Goal: Information Seeking & Learning: Learn about a topic

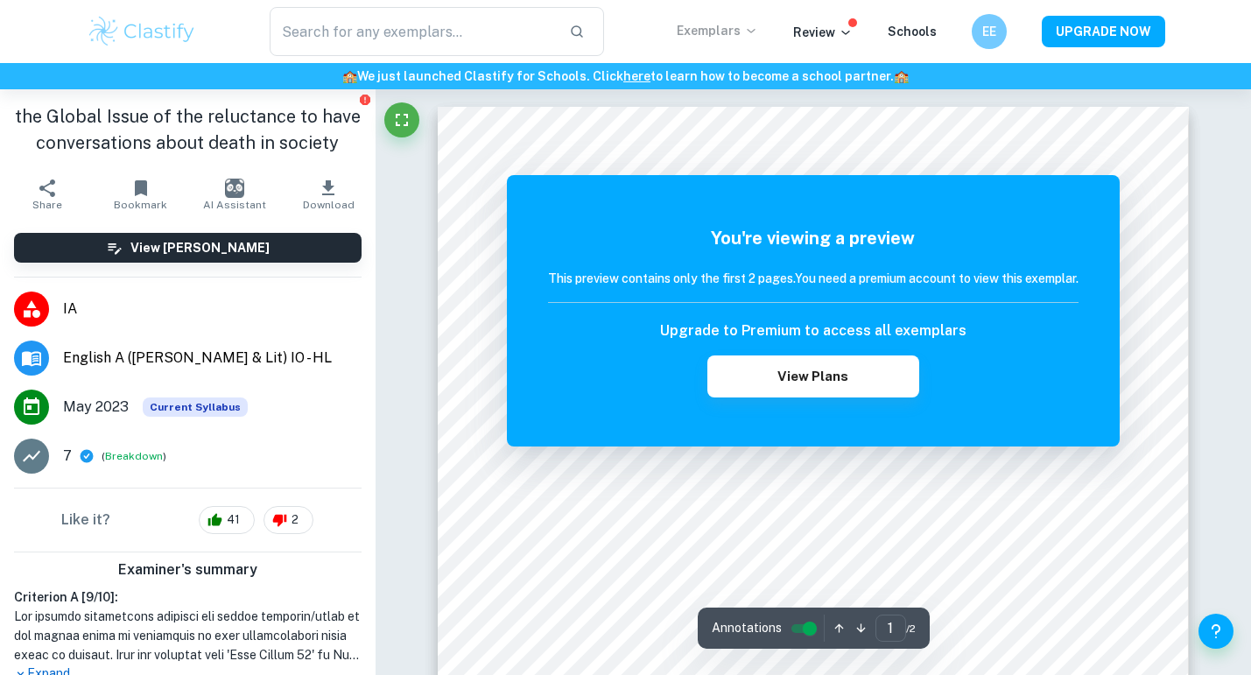
click at [728, 32] on p "Exemplars" at bounding box center [717, 30] width 81 height 19
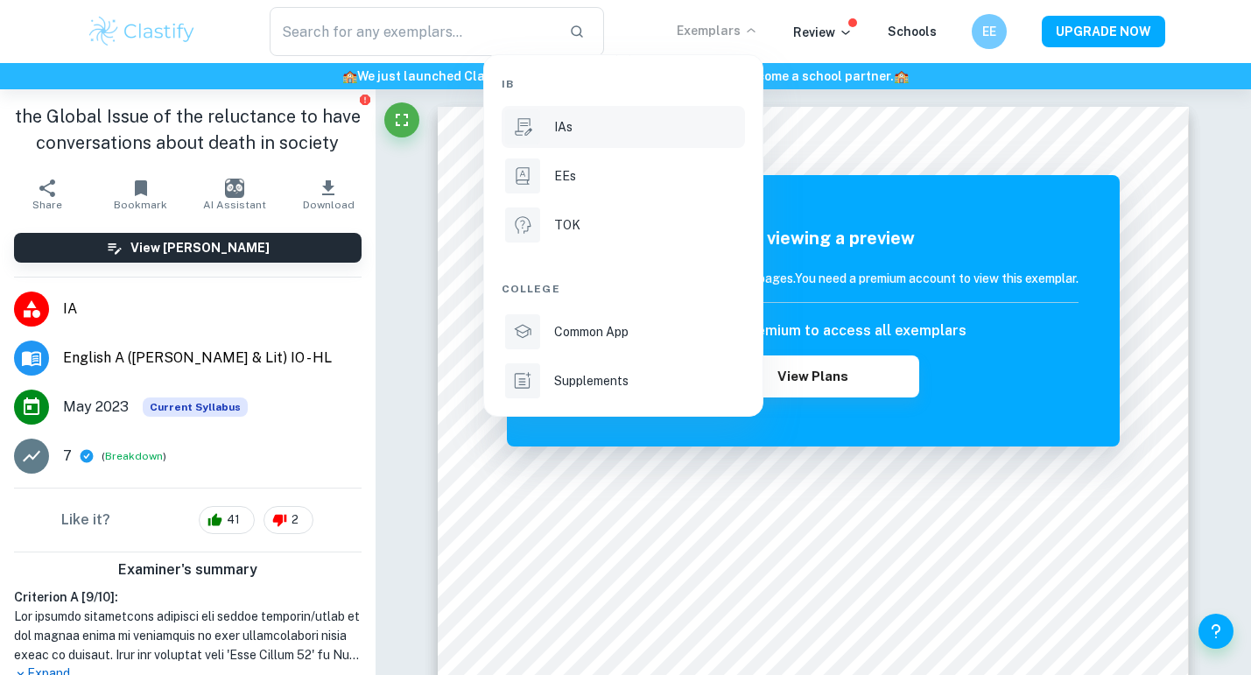
click at [517, 130] on icon at bounding box center [524, 127] width 18 height 18
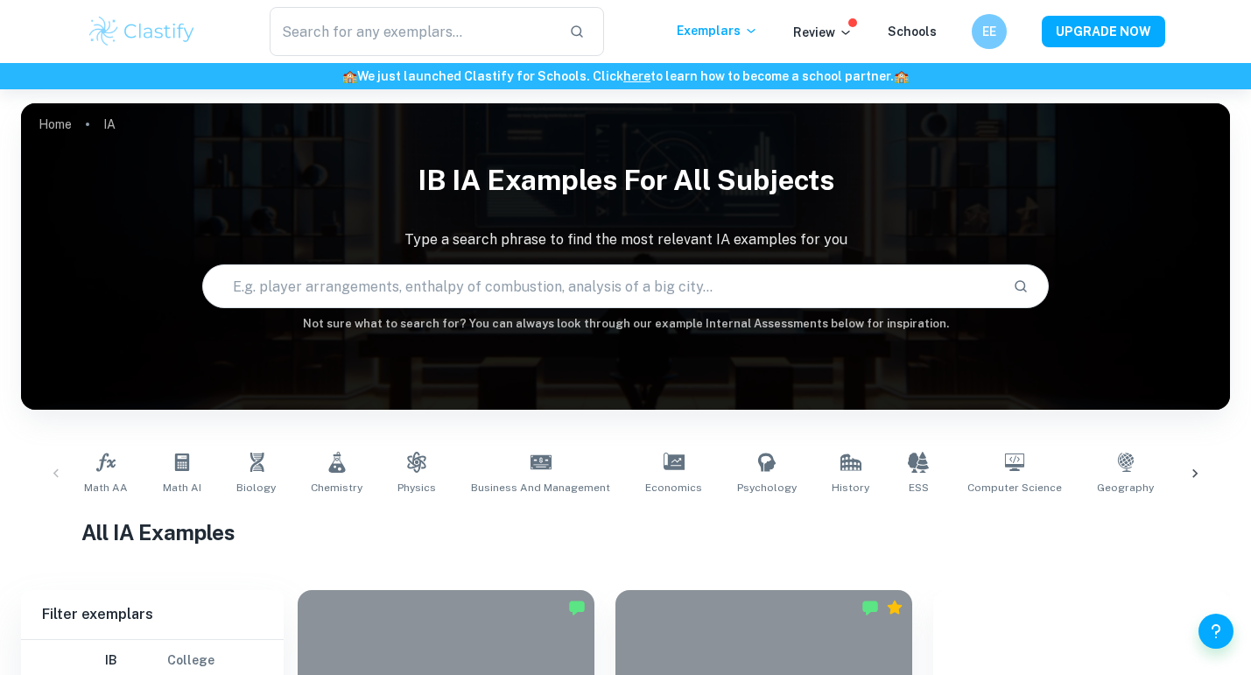
click at [611, 292] on input "text" at bounding box center [601, 286] width 796 height 49
type input "english"
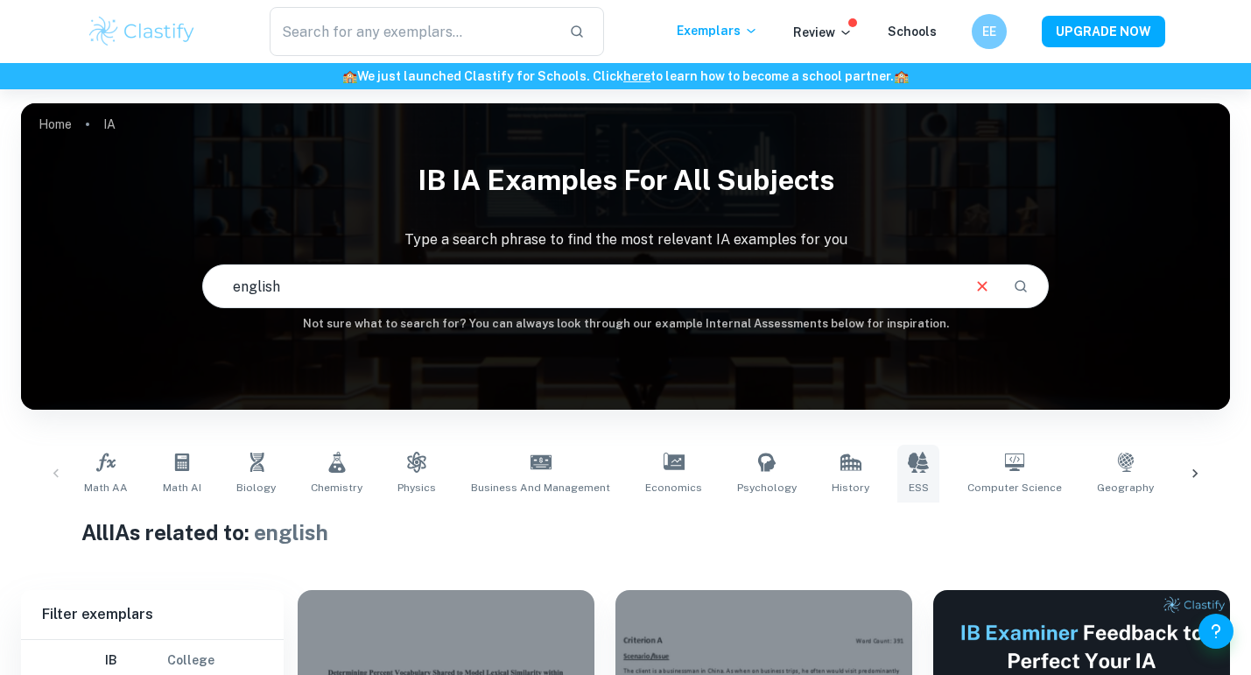
scroll to position [557, 0]
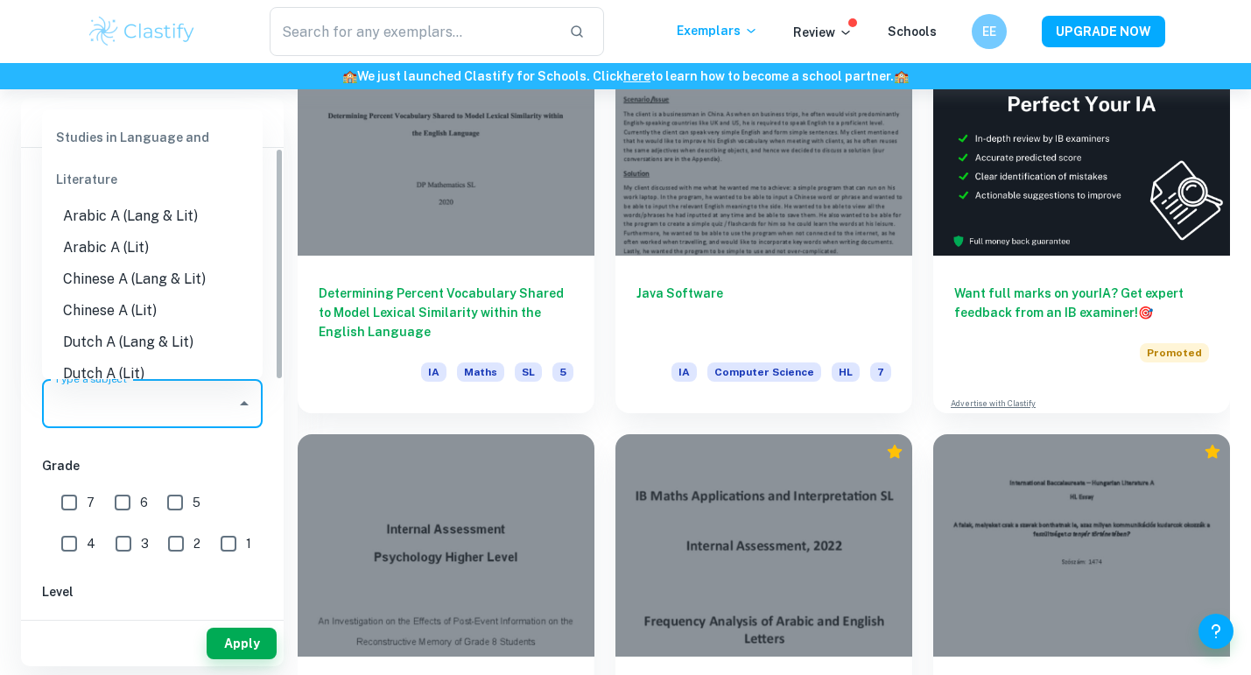
click at [153, 408] on input "Type a subject" at bounding box center [139, 403] width 179 height 33
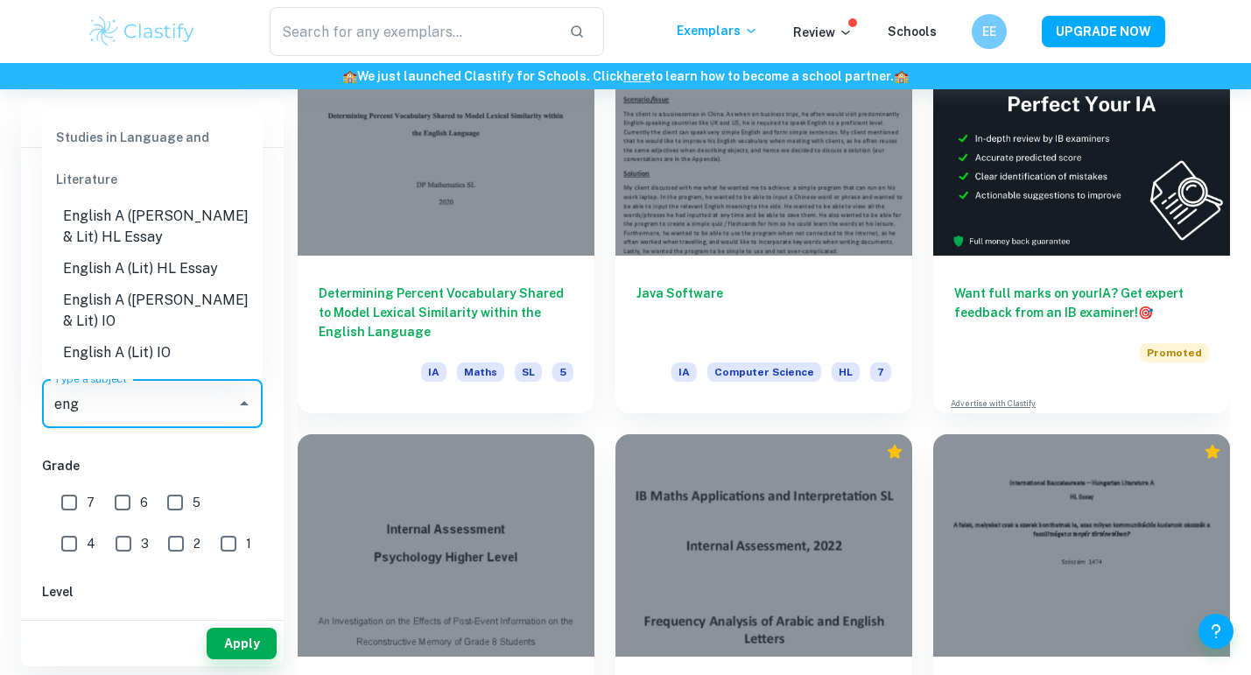
click at [173, 220] on li "English A ([PERSON_NAME] & Lit) HL Essay" at bounding box center [152, 227] width 221 height 53
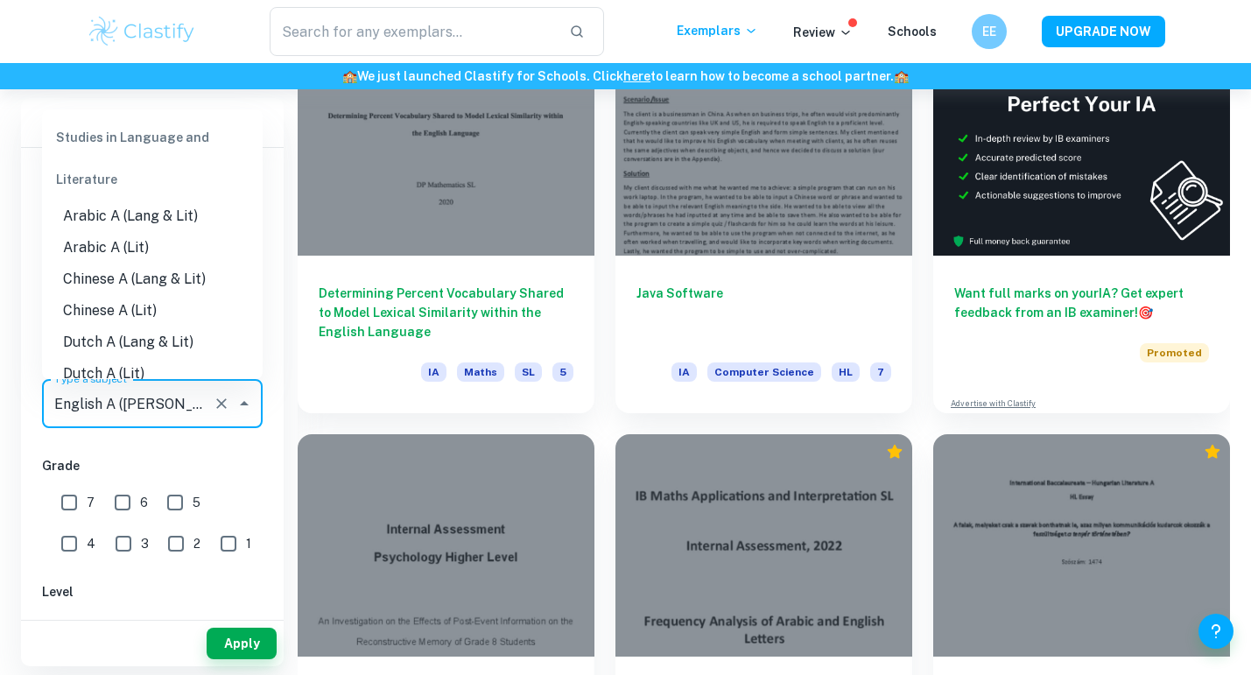
click at [187, 400] on input "English A ([PERSON_NAME] & Lit) HL Essay" at bounding box center [128, 403] width 156 height 33
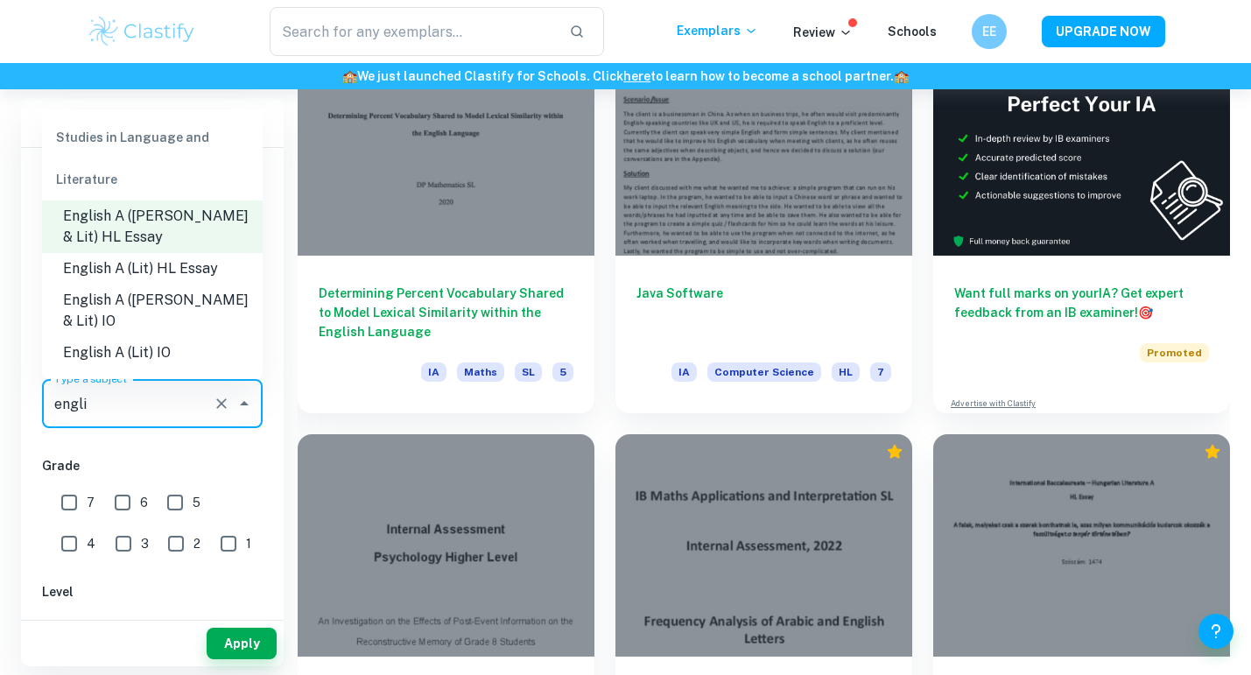
click at [213, 295] on li "English A ([PERSON_NAME] & Lit) IO" at bounding box center [152, 311] width 221 height 53
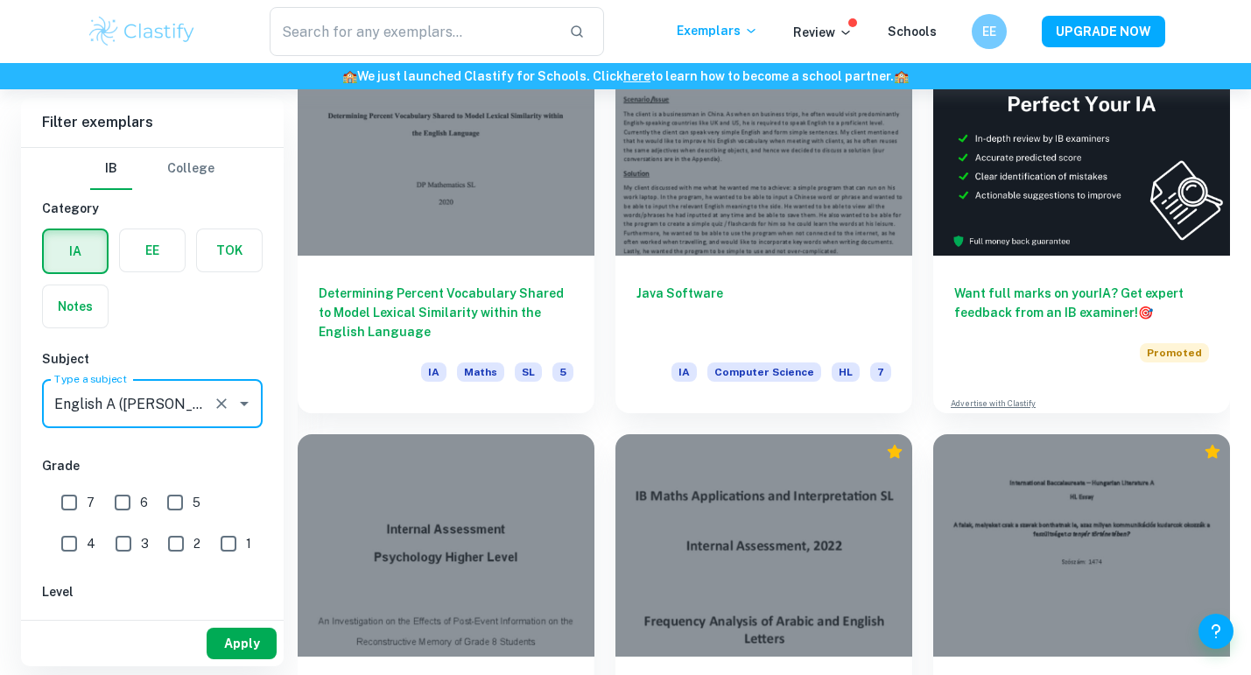
type input "English A ([PERSON_NAME] & Lit) IO"
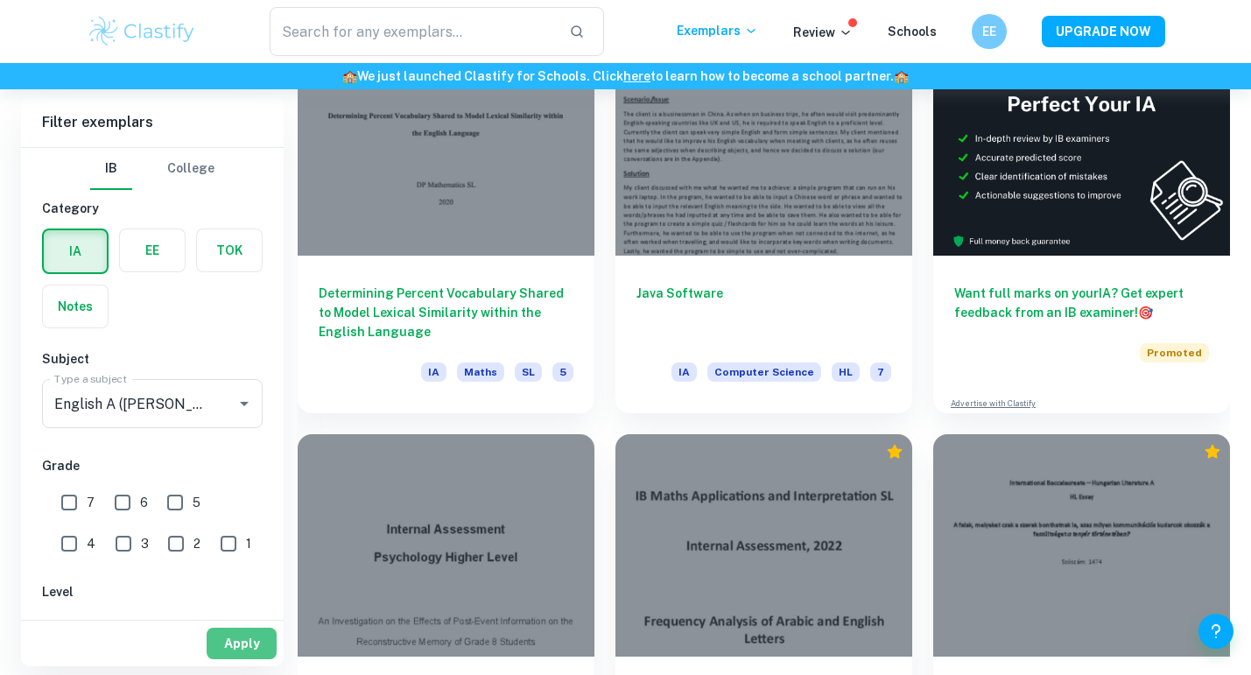
click at [245, 650] on button "Apply" at bounding box center [242, 644] width 70 height 32
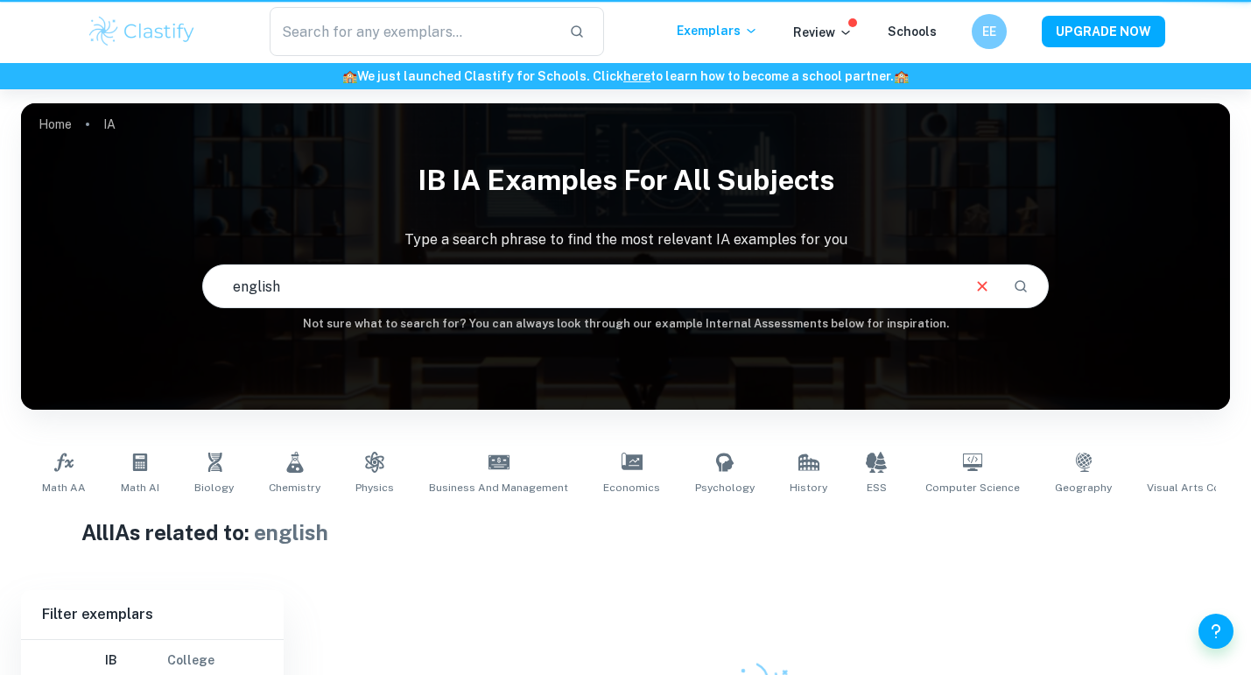
scroll to position [178, 0]
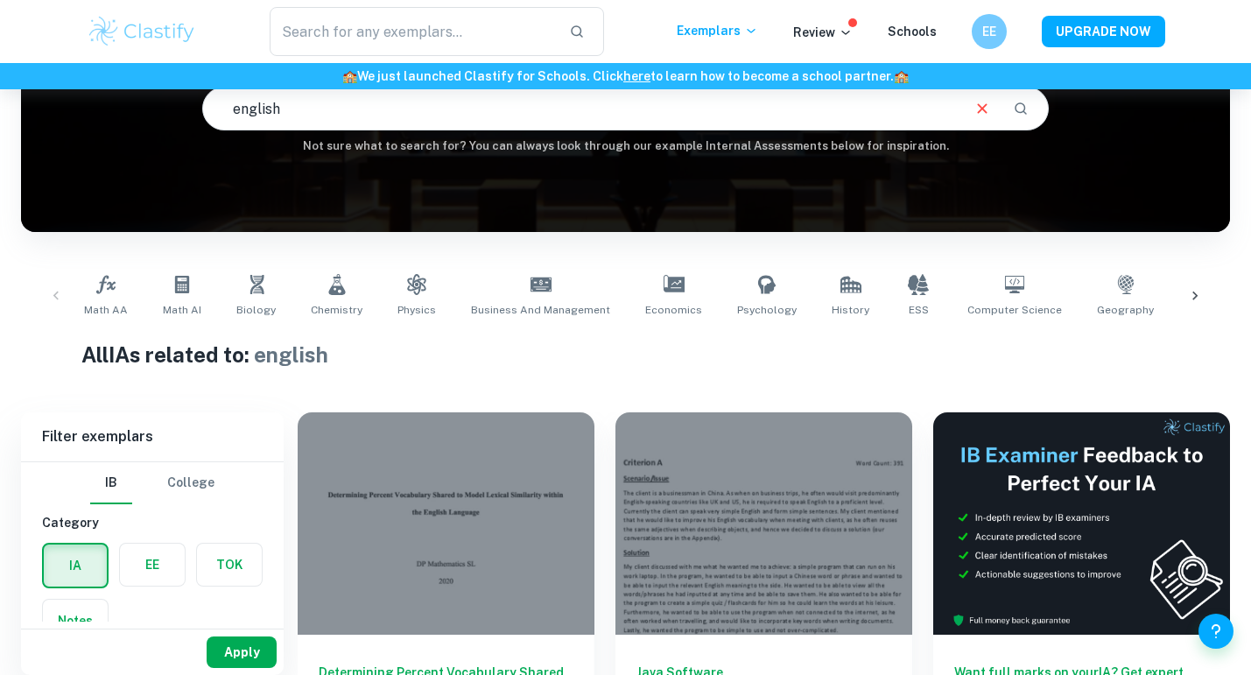
click at [250, 657] on button "Apply" at bounding box center [242, 653] width 70 height 32
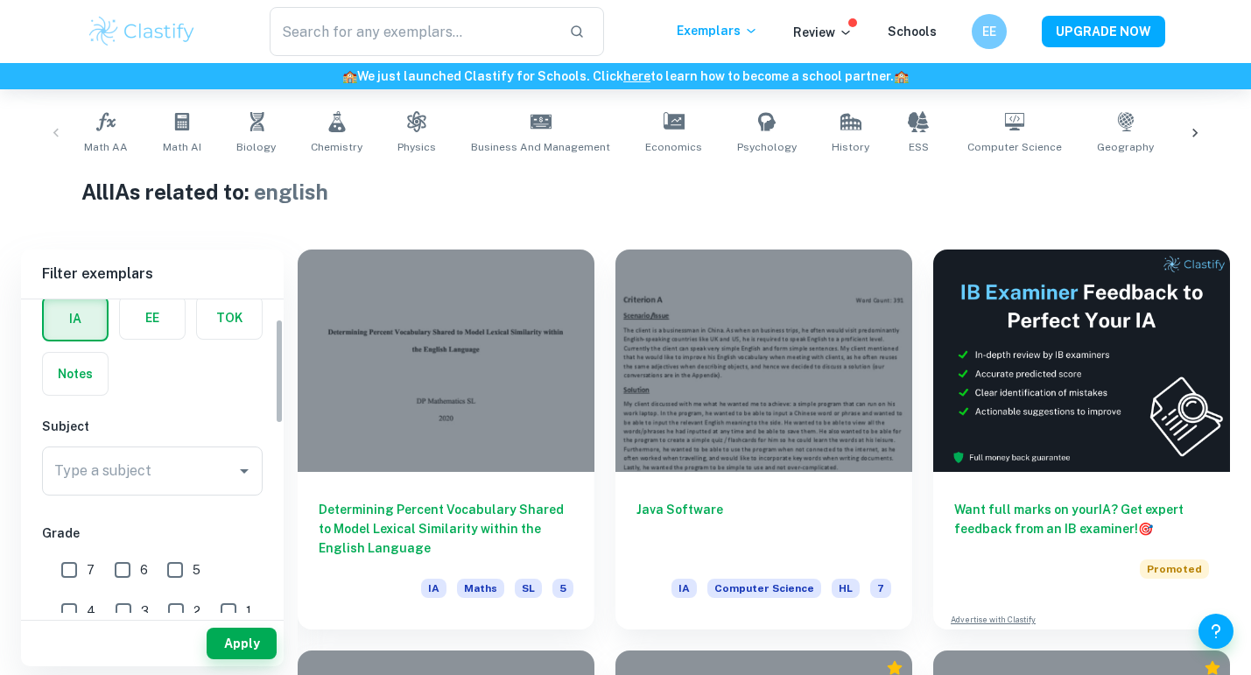
scroll to position [123, 0]
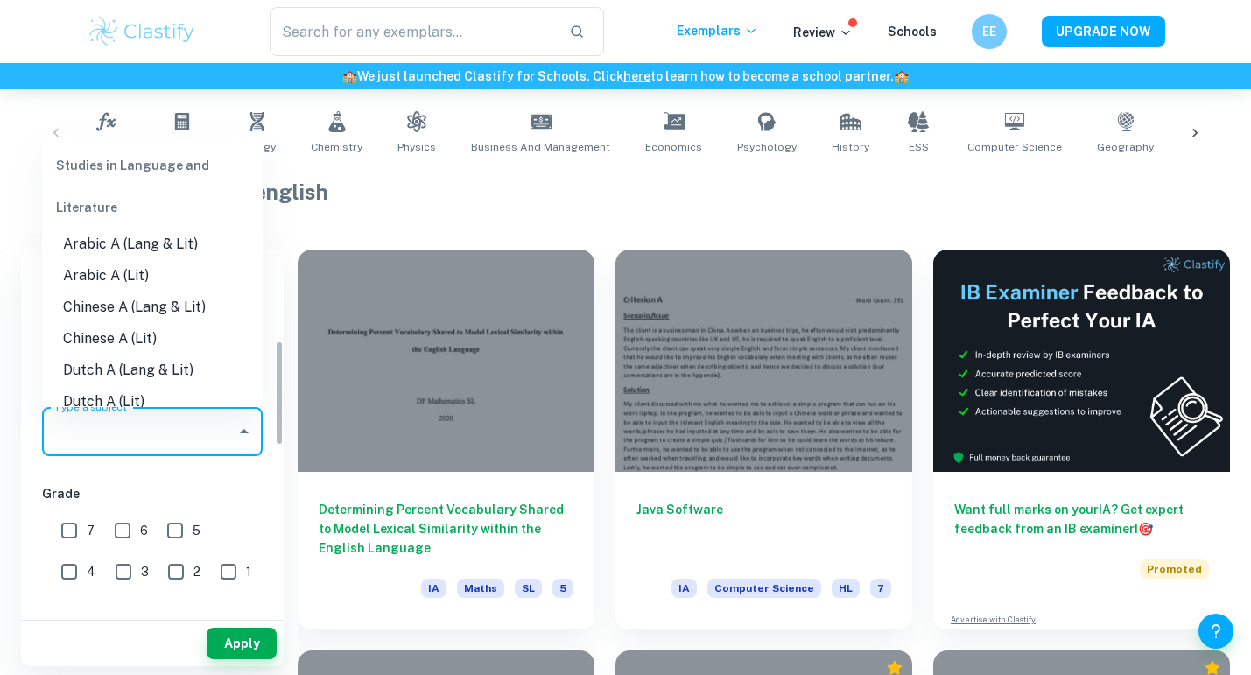
click at [167, 436] on input "Type a subject" at bounding box center [139, 431] width 179 height 33
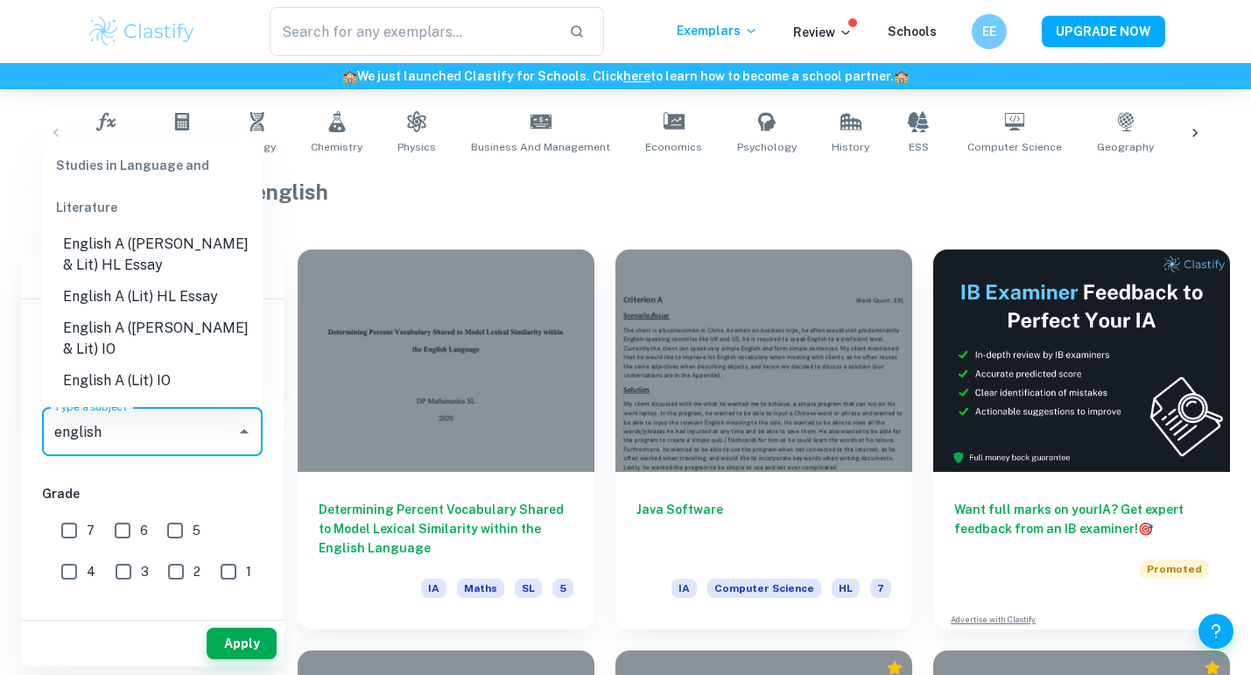
click at [161, 321] on li "English A ([PERSON_NAME] & Lit) IO" at bounding box center [152, 339] width 221 height 53
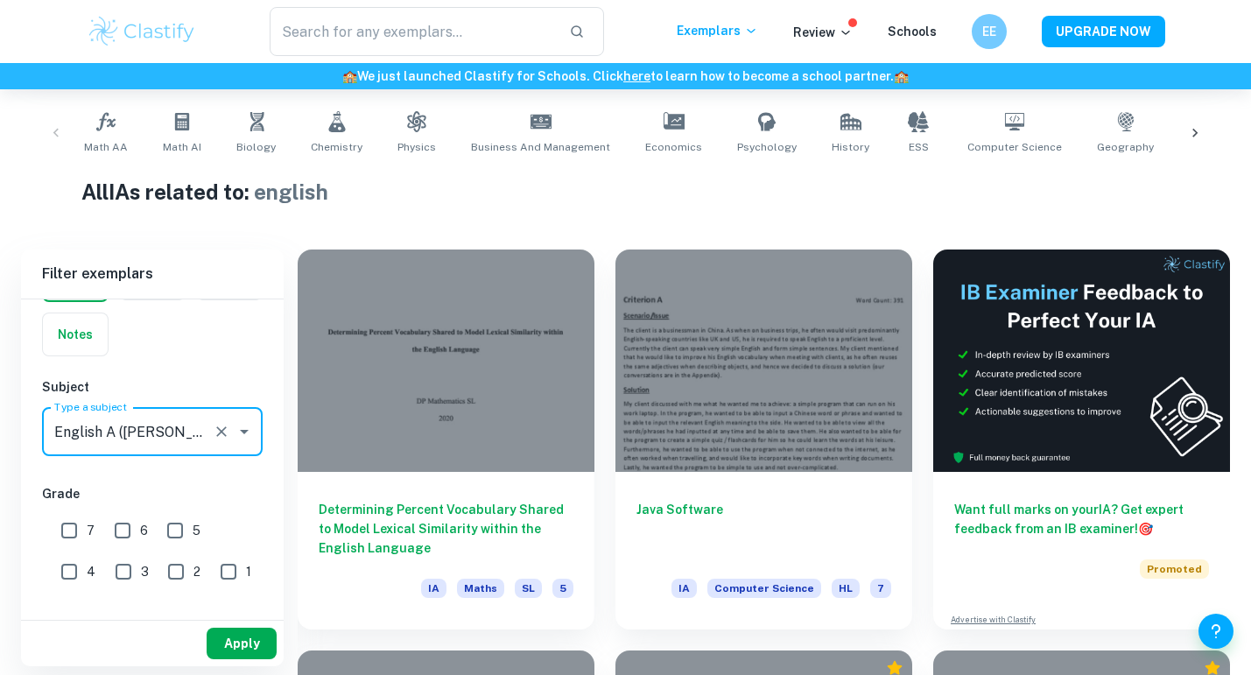
type input "English A ([PERSON_NAME] & Lit) IO"
click at [237, 633] on button "Apply" at bounding box center [242, 644] width 70 height 32
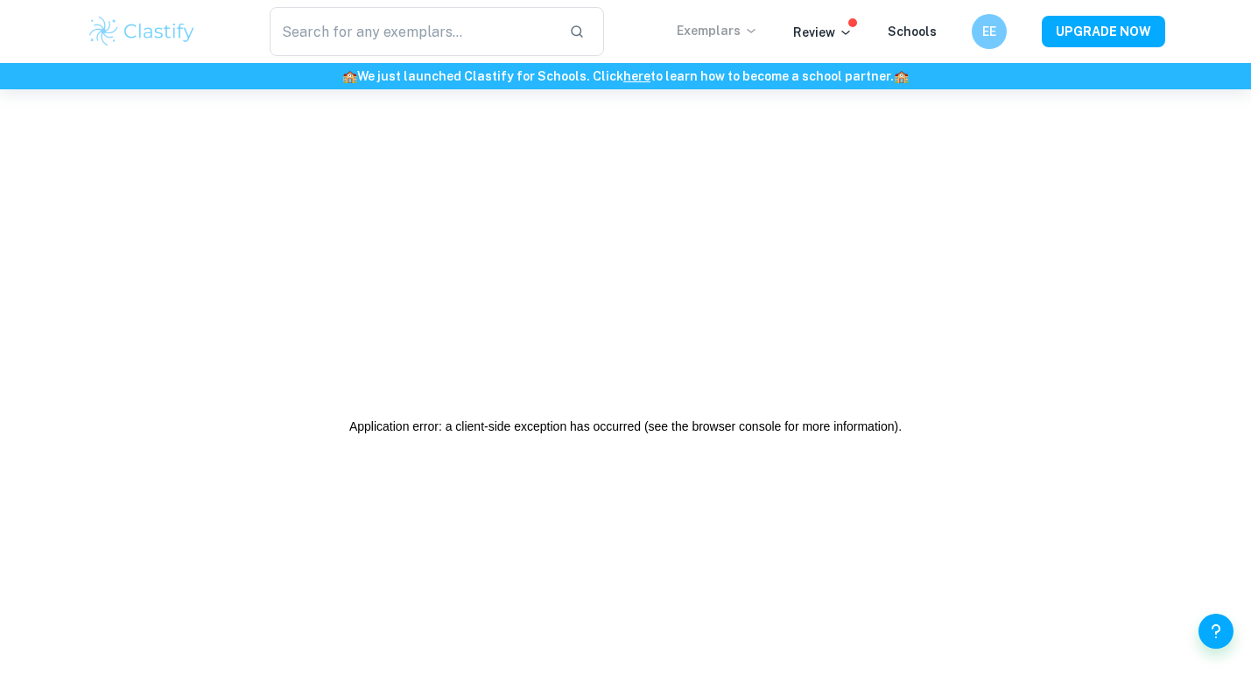
click at [741, 38] on p "Exemplars" at bounding box center [717, 30] width 81 height 19
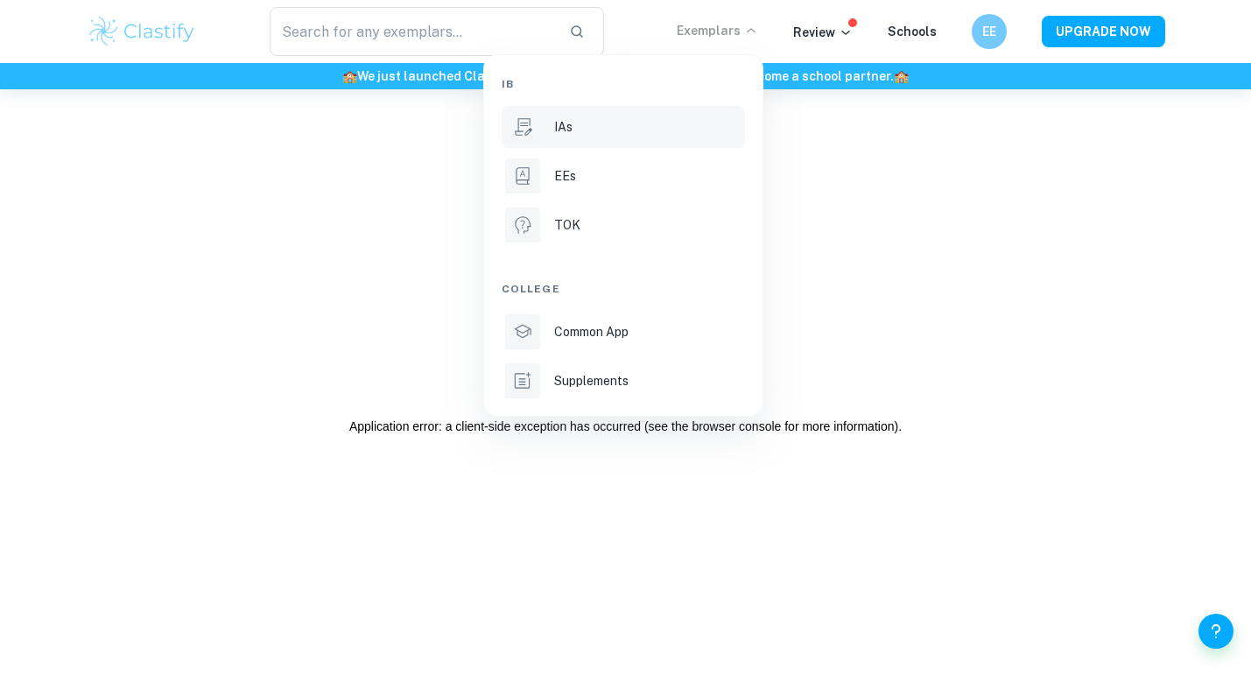
click at [565, 130] on p "IAs" at bounding box center [563, 126] width 18 height 19
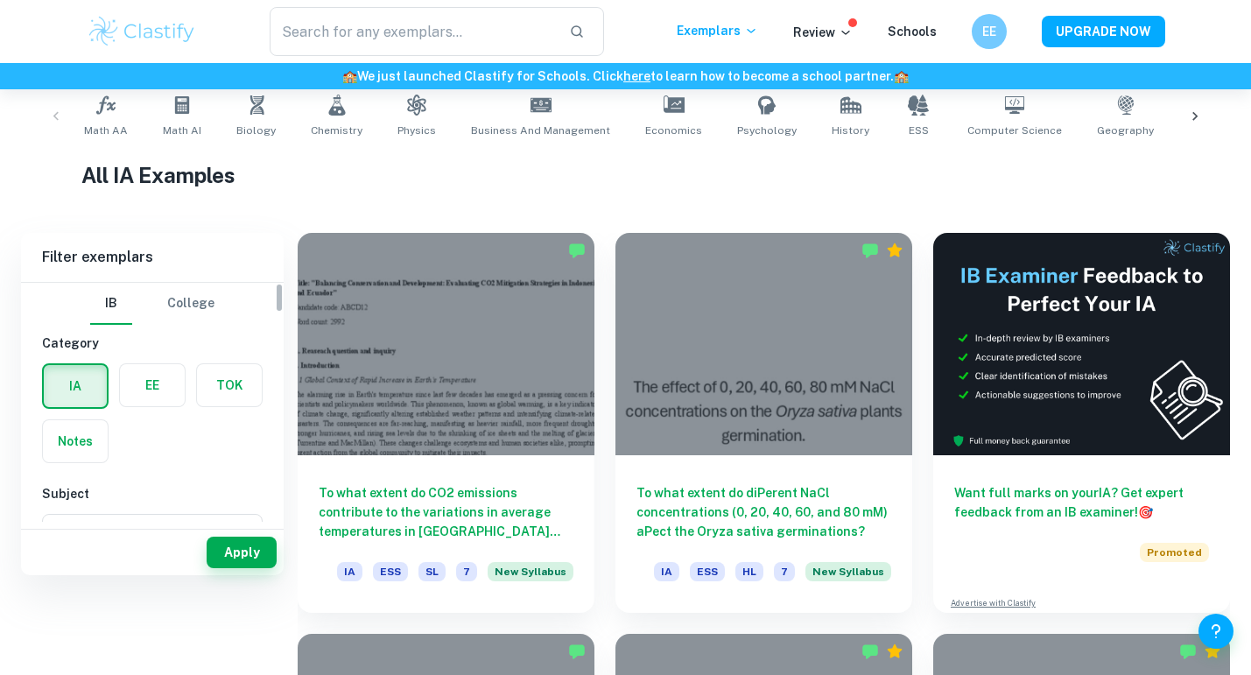
scroll to position [383, 0]
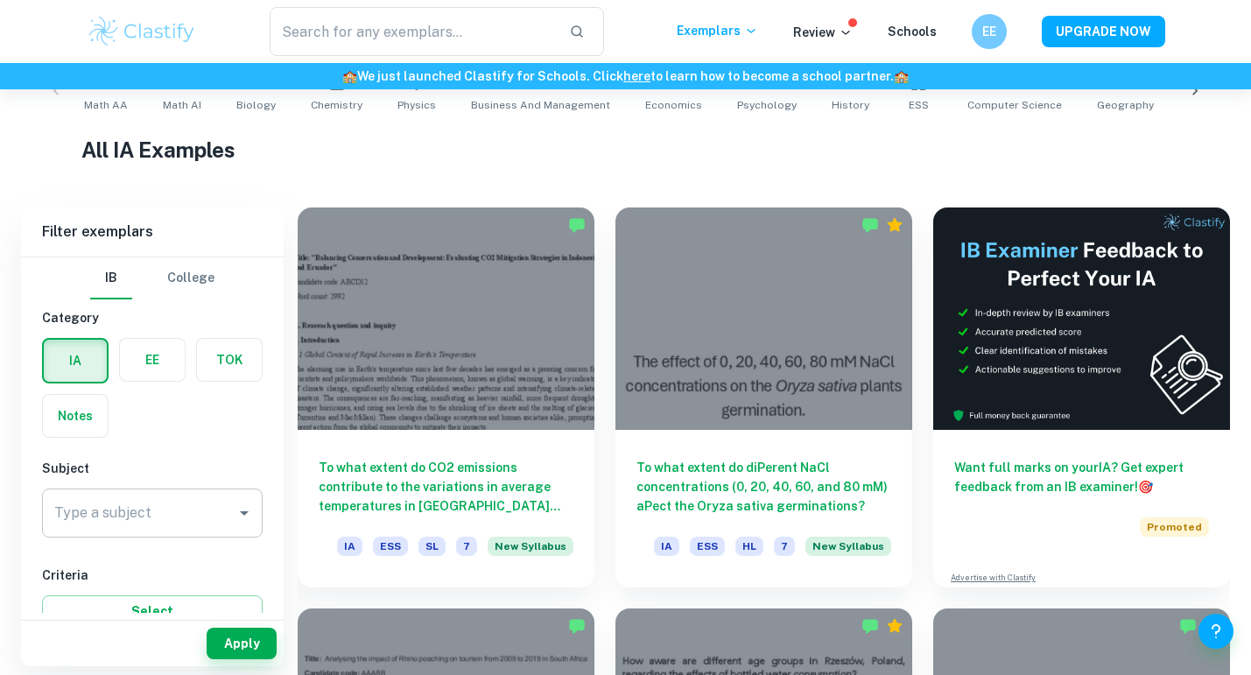
click at [109, 521] on input "Type a subject" at bounding box center [139, 513] width 179 height 33
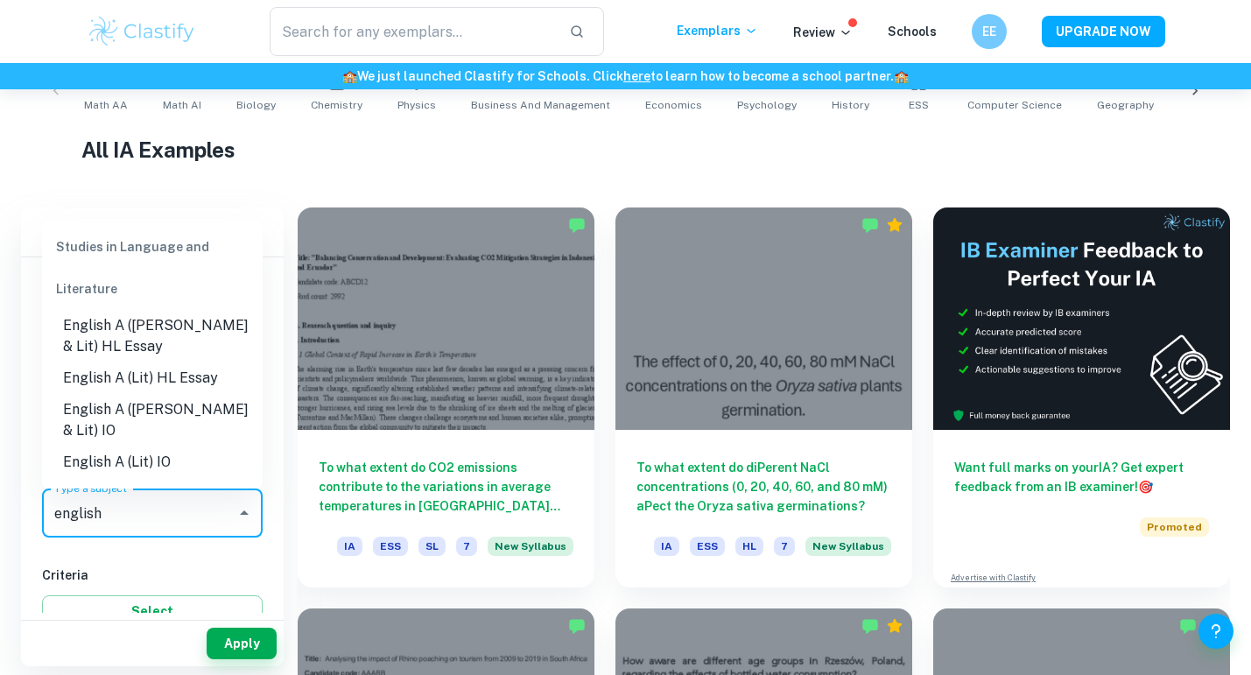
click at [175, 410] on li "English A ([PERSON_NAME] & Lit) IO" at bounding box center [152, 420] width 221 height 53
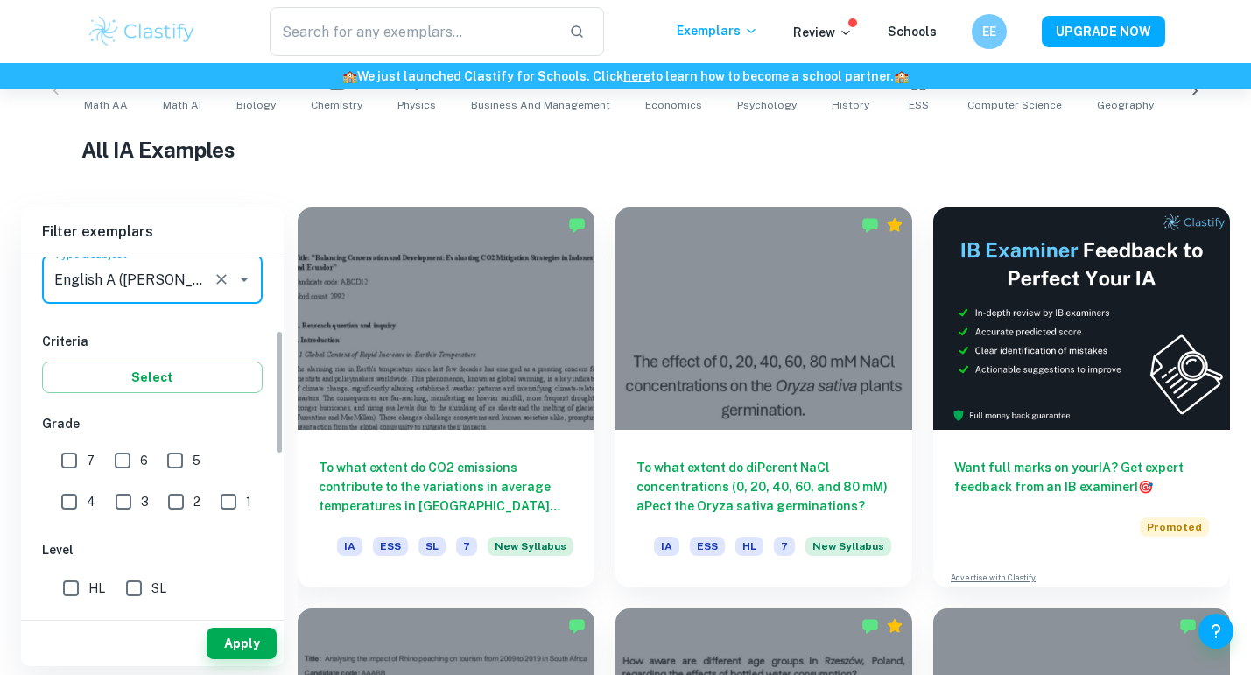
scroll to position [292, 0]
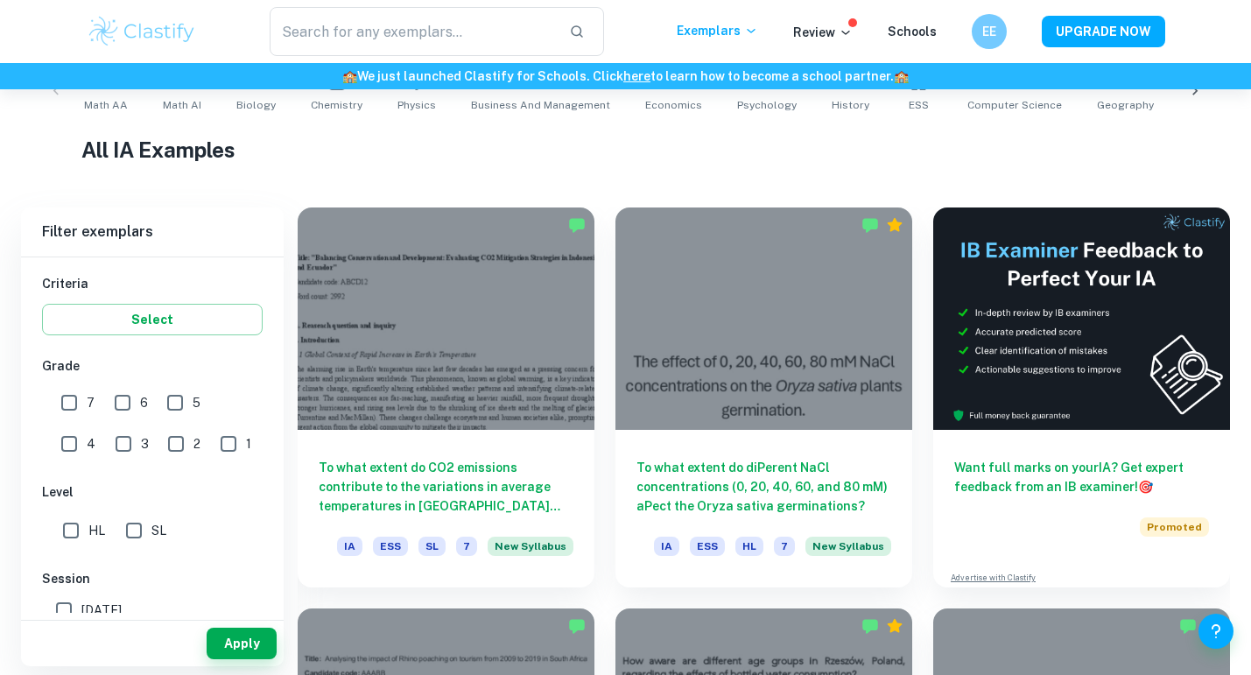
type input "English A ([PERSON_NAME] & Lit) IO"
click at [70, 398] on input "7" at bounding box center [69, 402] width 35 height 35
checkbox input "true"
click at [107, 398] on input "6" at bounding box center [122, 402] width 35 height 35
checkbox input "true"
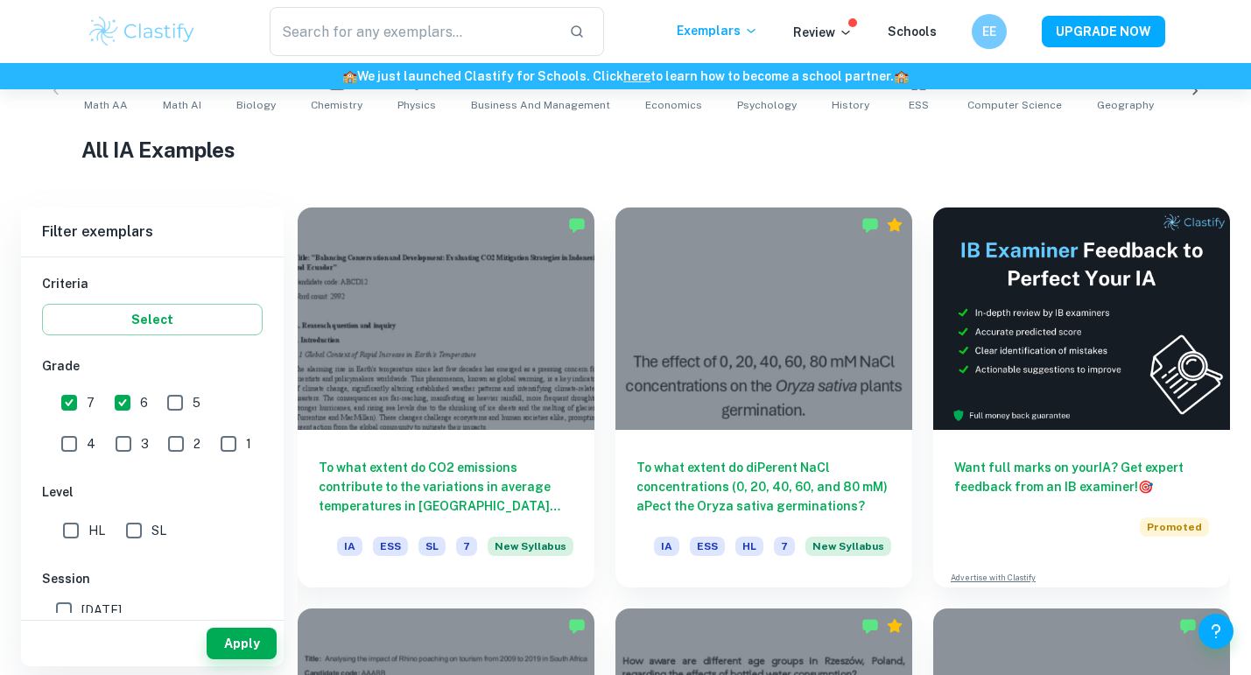
click at [125, 534] on input "SL" at bounding box center [133, 530] width 35 height 35
checkbox input "true"
click at [247, 658] on button "Apply" at bounding box center [242, 644] width 70 height 32
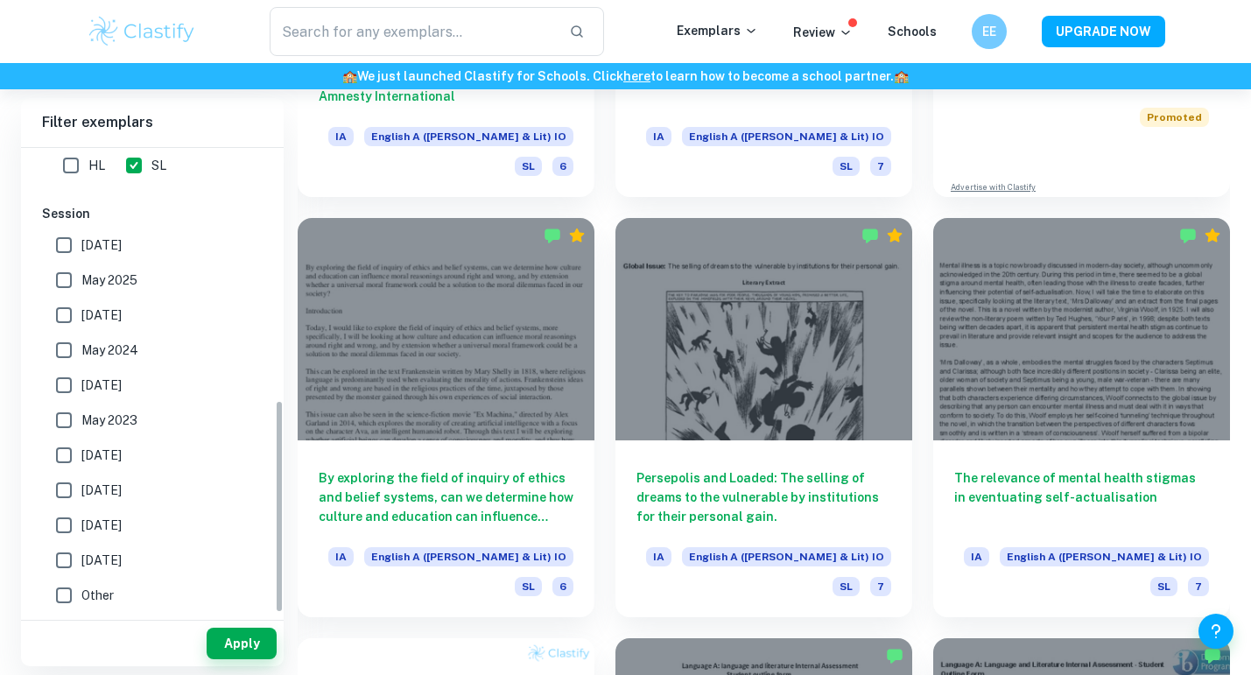
scroll to position [351, 0]
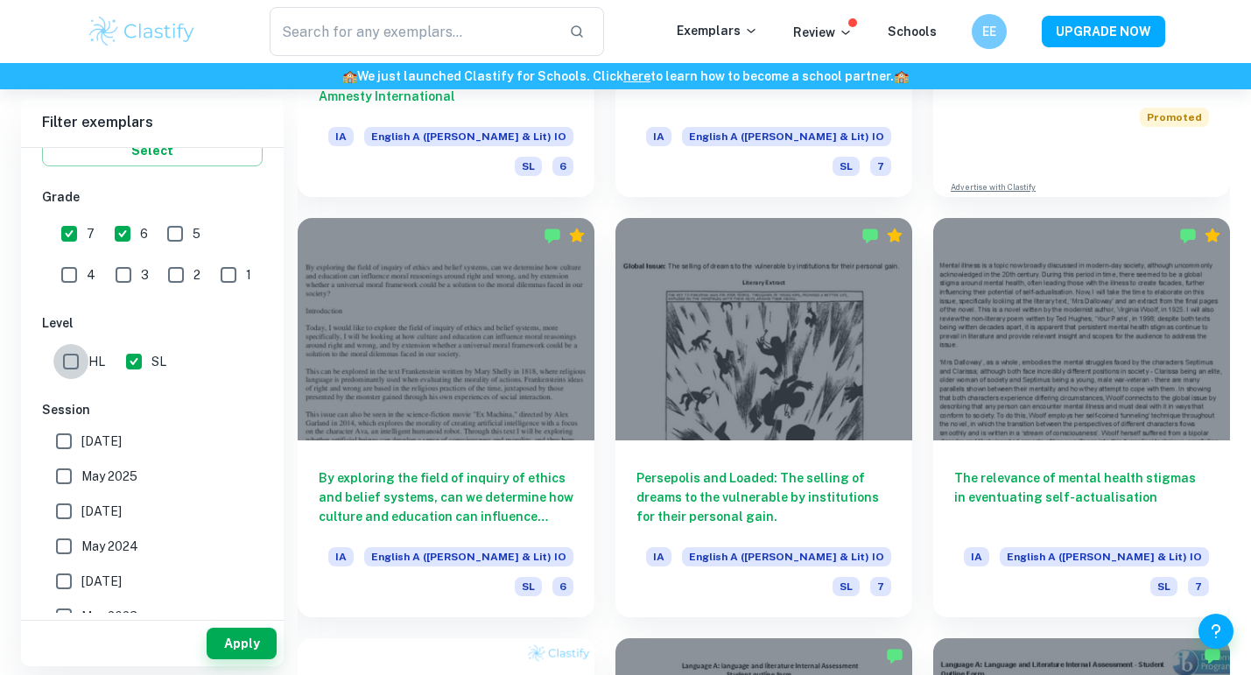
click at [69, 361] on input "HL" at bounding box center [70, 361] width 35 height 35
checkbox input "true"
click at [238, 642] on button "Apply" at bounding box center [242, 644] width 70 height 32
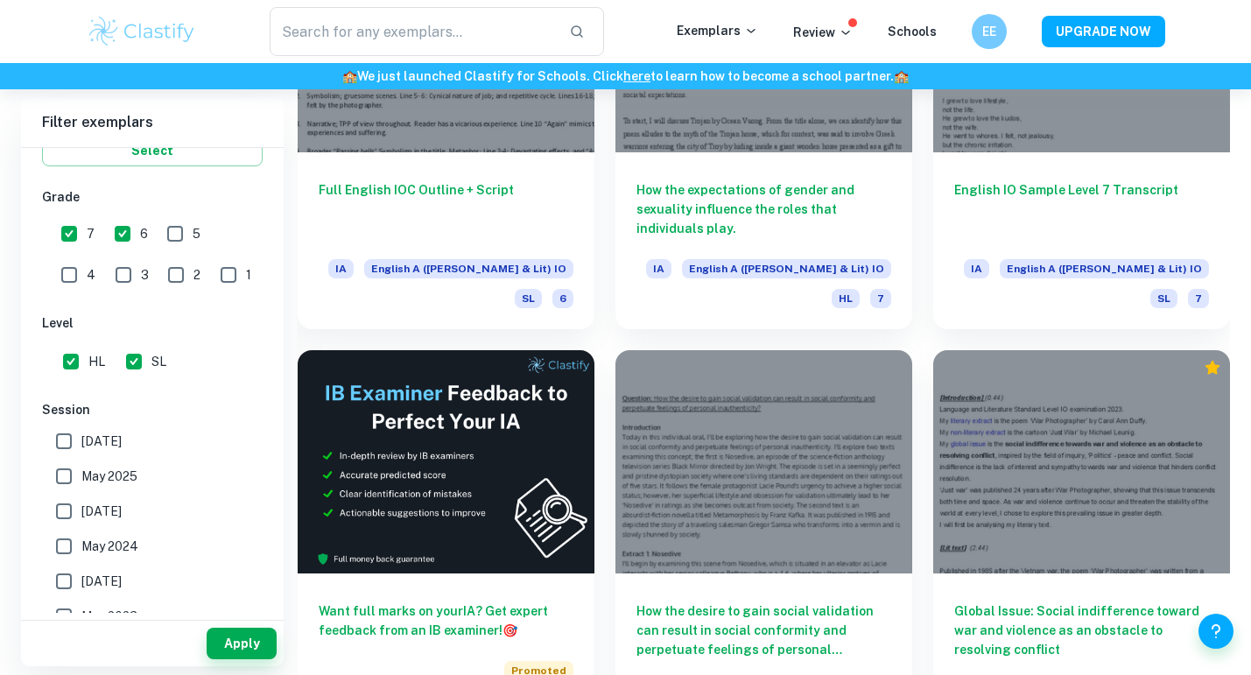
scroll to position [2698, 0]
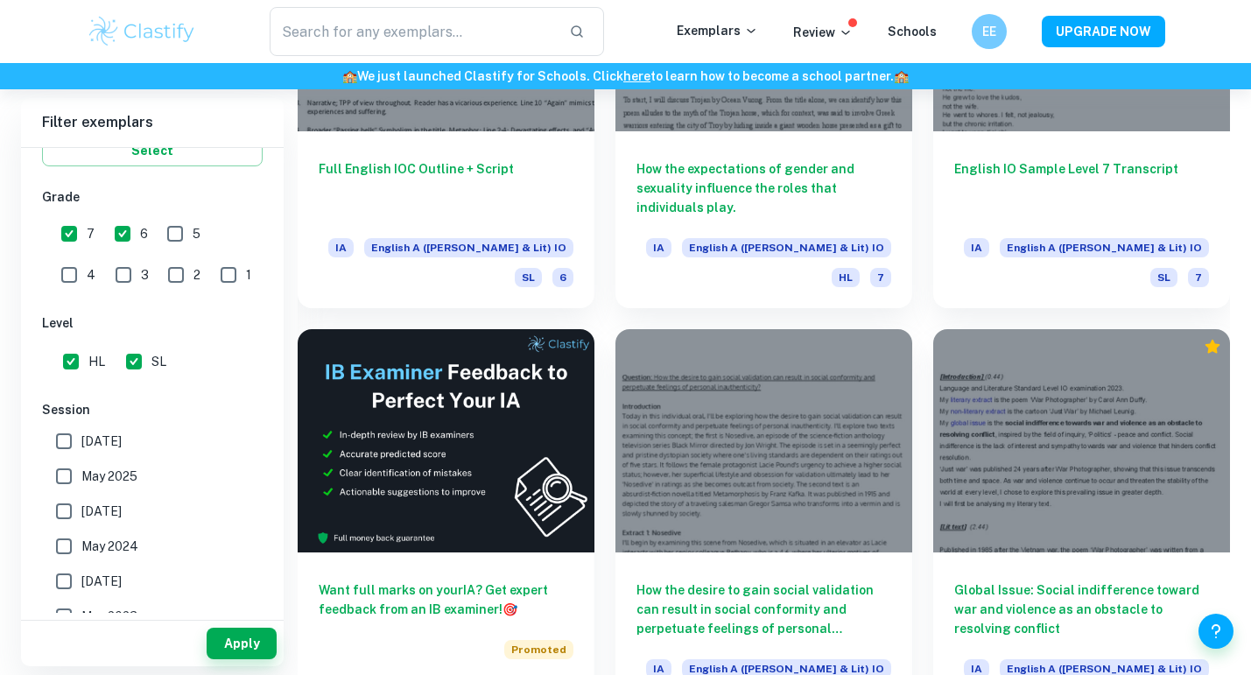
drag, startPoint x: 918, startPoint y: 423, endPoint x: 920, endPoint y: 461, distance: 37.7
click at [920, 461] on div "Global Issue: Social indifference toward war and violence as an obstacle to res…" at bounding box center [1072, 518] width 318 height 420
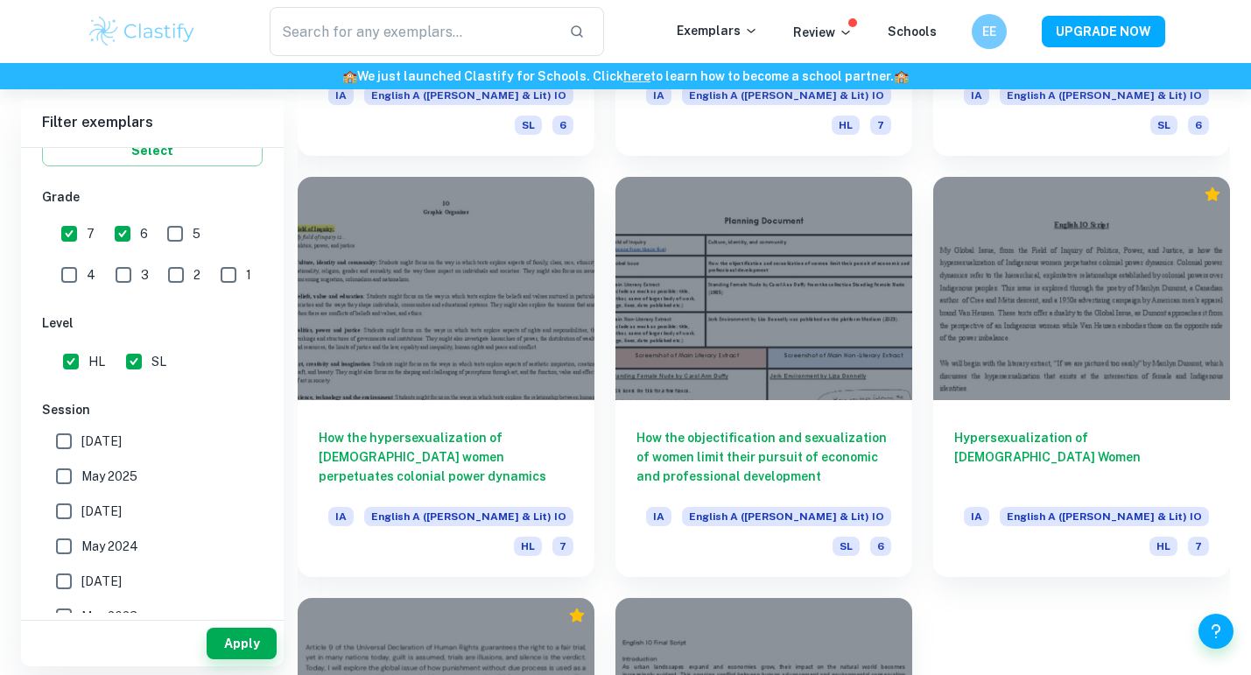
scroll to position [6229, 0]
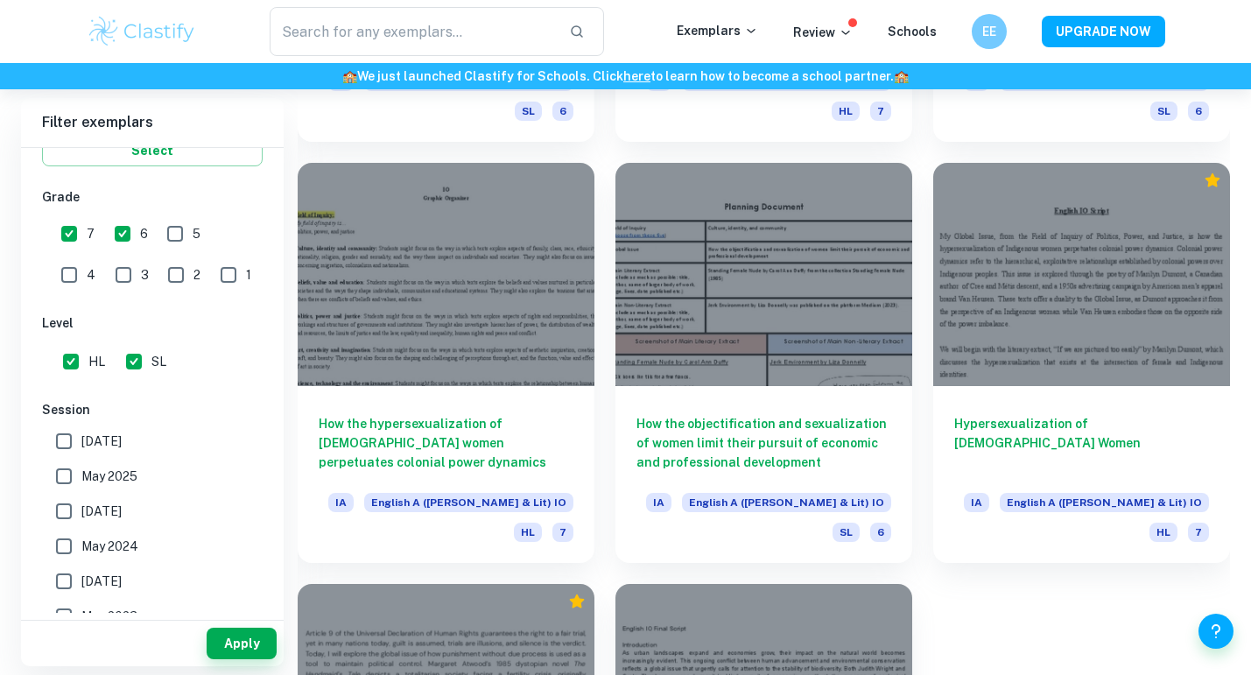
click at [179, 235] on input "5" at bounding box center [175, 233] width 35 height 35
click at [164, 235] on input "5" at bounding box center [175, 233] width 35 height 35
checkbox input "false"
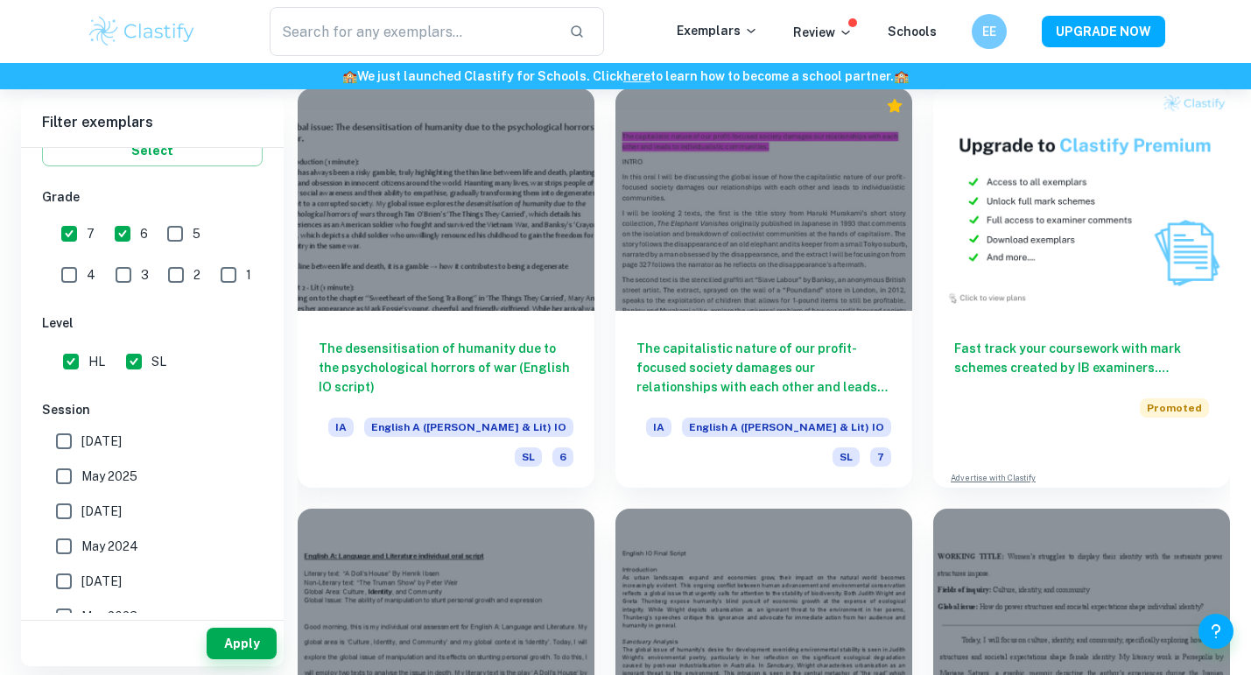
scroll to position [5258, 0]
